Goal: Information Seeking & Learning: Learn about a topic

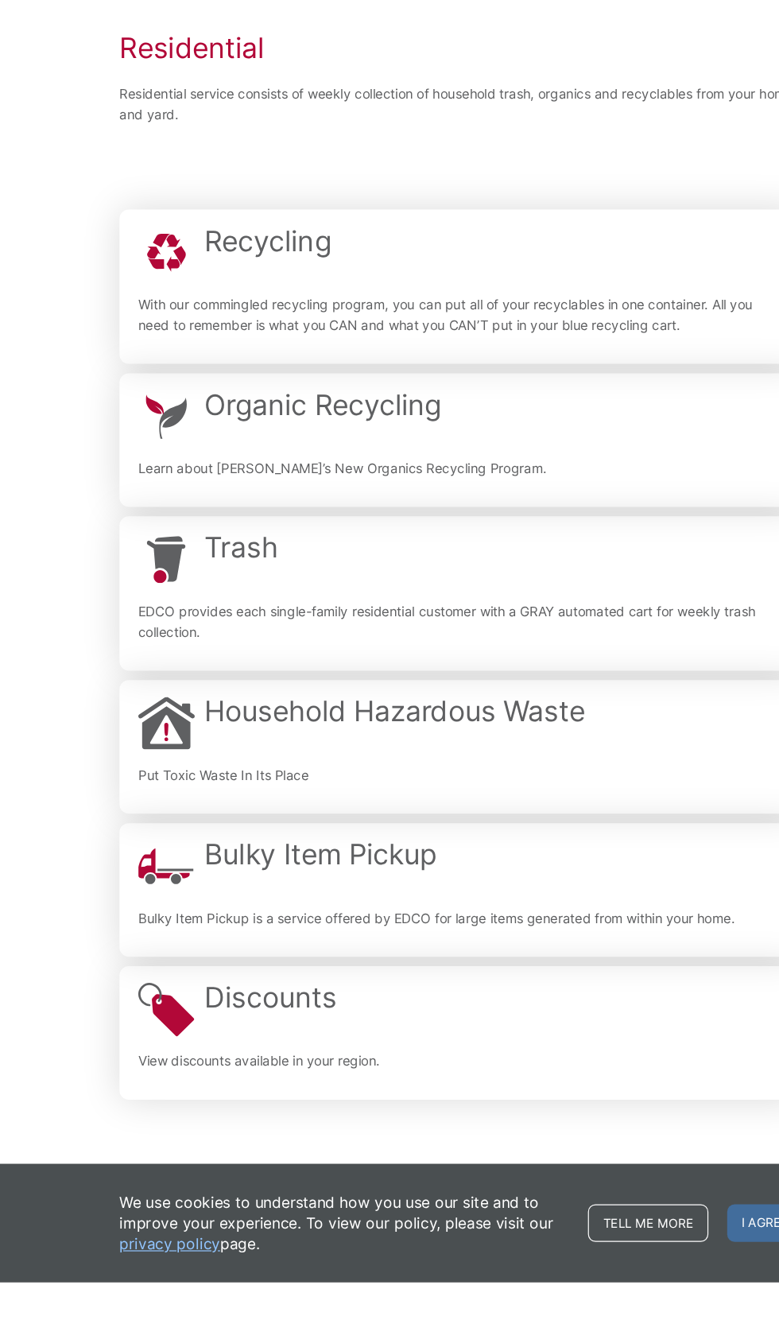
click at [450, 732] on div "Trash EDCO provides each single-family residential customer with a GRAY automat…" at bounding box center [390, 709] width 546 height 48
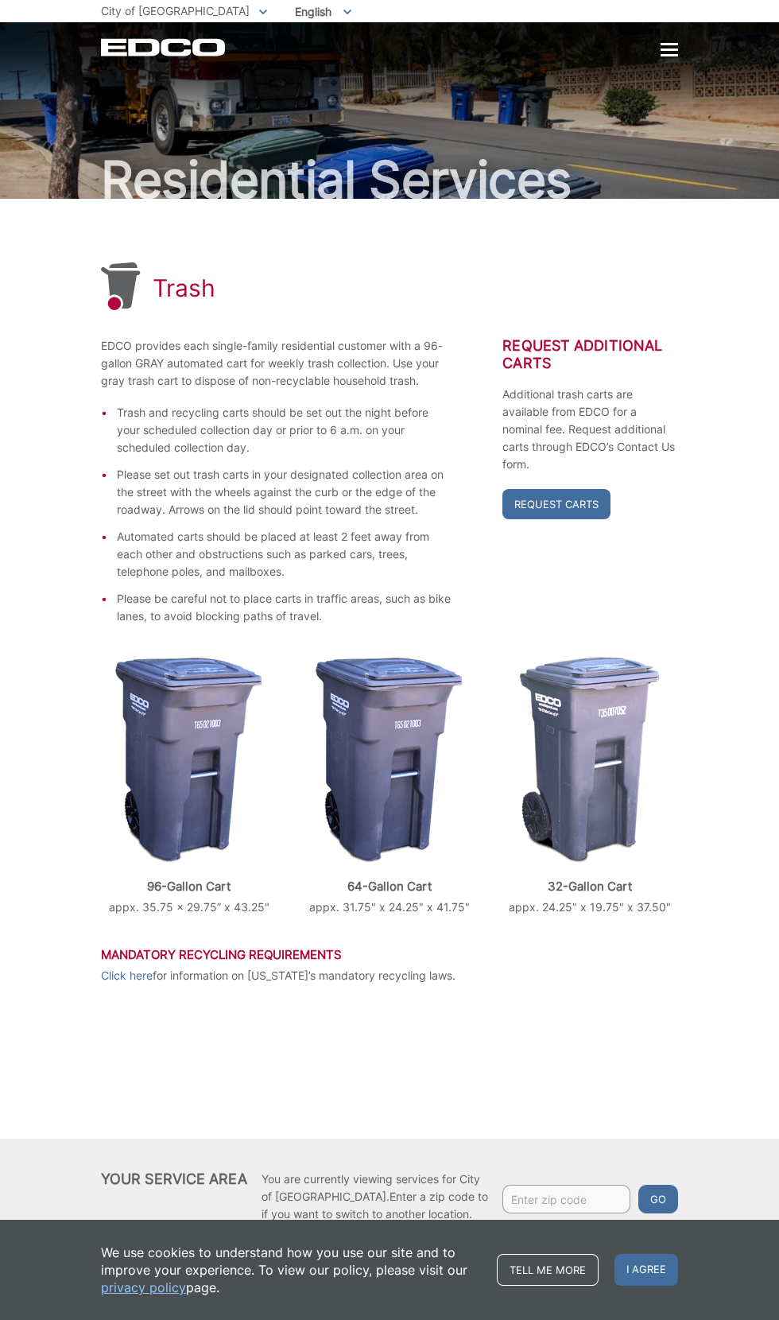
click at [670, 49] on div at bounding box center [669, 50] width 17 height 2
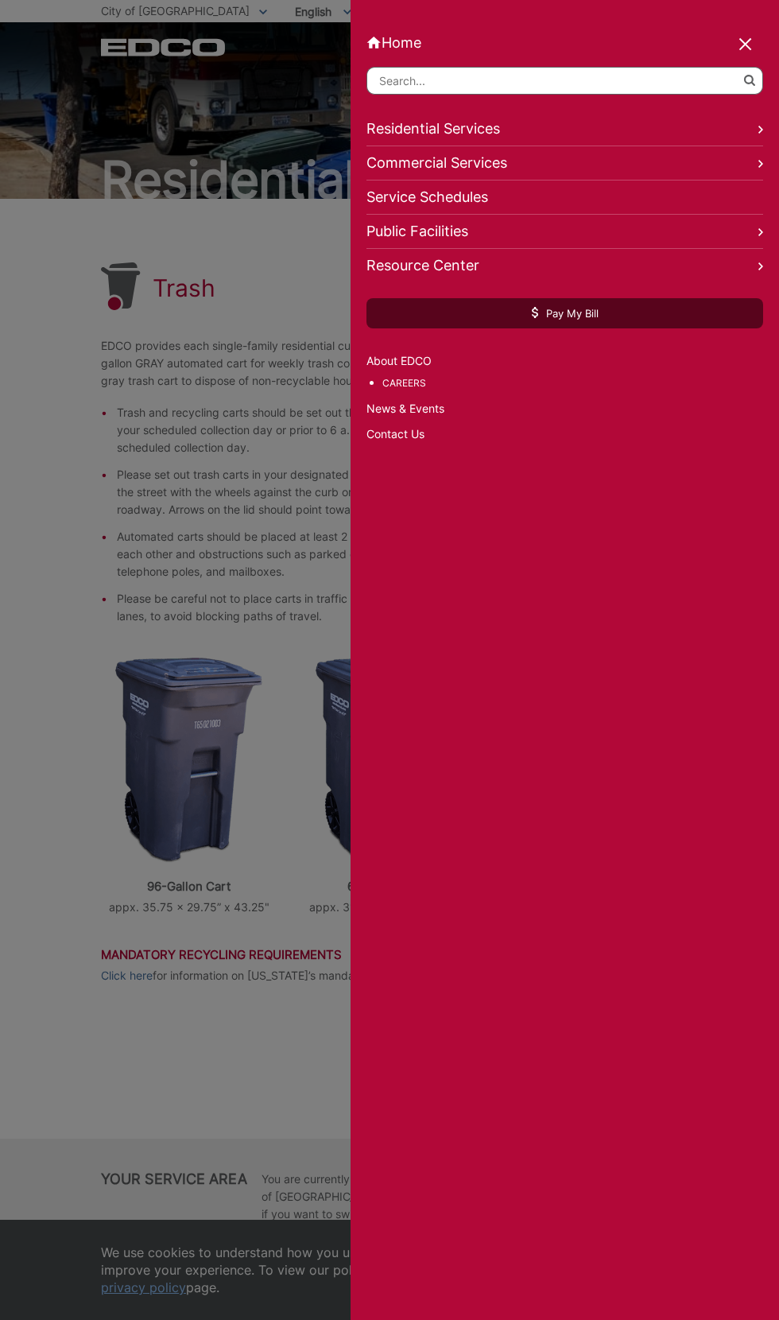
click at [742, 146] on link "Residential Services" at bounding box center [565, 129] width 397 height 34
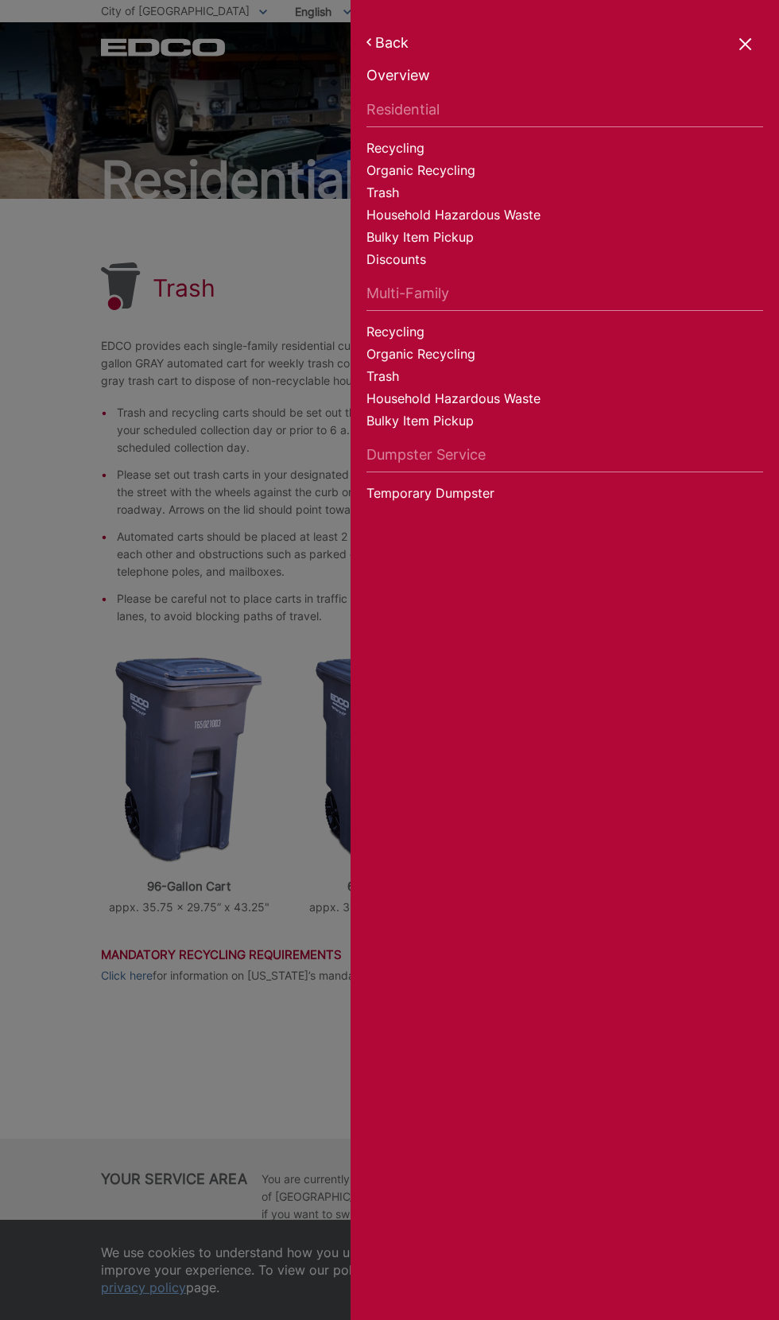
click at [439, 115] on link "Residential" at bounding box center [565, 114] width 397 height 26
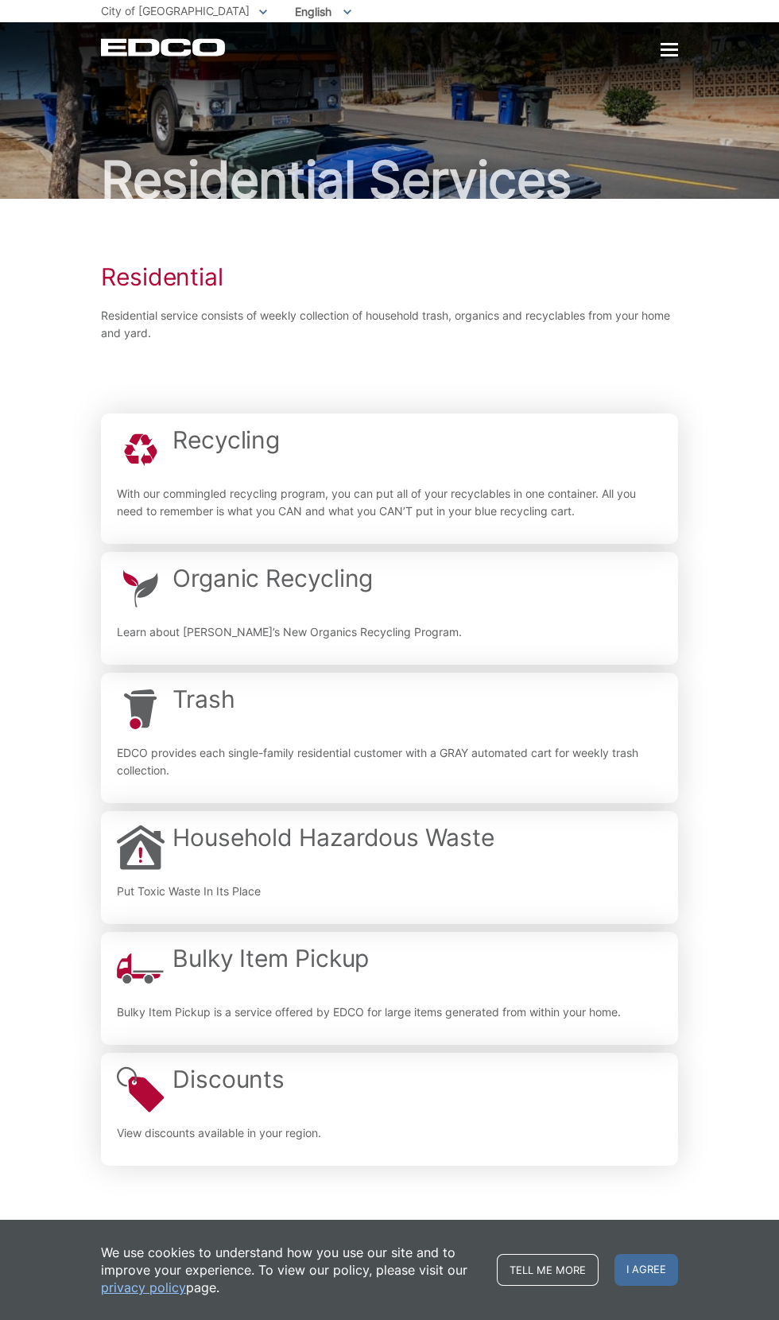
click at [394, 852] on h2 "Household Hazardous Waste" at bounding box center [334, 837] width 322 height 29
click at [570, 604] on link "Organic Recycling Learn about EDCO’s New Organics Recycling Program. Learn abou…" at bounding box center [389, 608] width 577 height 113
click at [429, 765] on div "Trash EDCO provides each single-family residential customer with a GRAY automat…" at bounding box center [390, 738] width 546 height 107
click at [561, 992] on div "Bulky Item Pickup Bulky Item Pickup is a service offered by EDCO for large item…" at bounding box center [369, 968] width 504 height 48
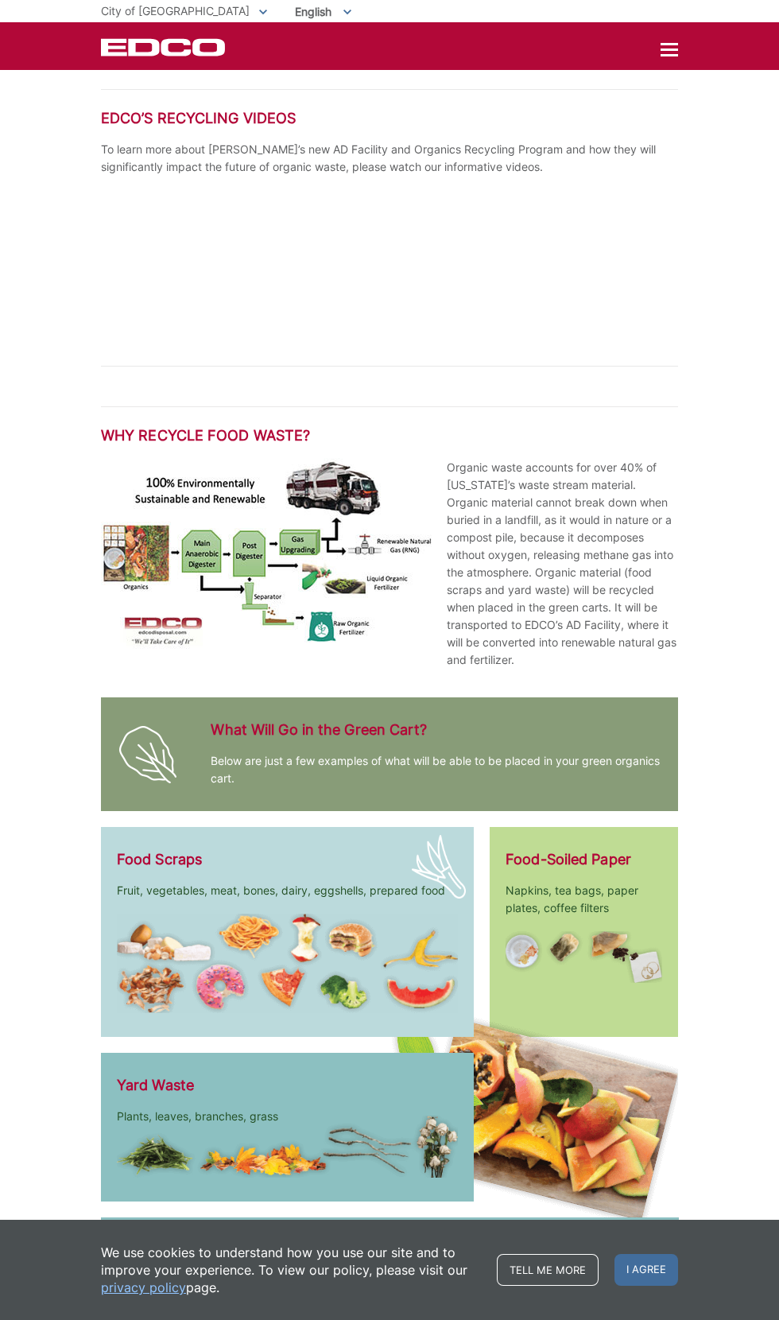
scroll to position [2081, 0]
